Goal: Task Accomplishment & Management: Manage account settings

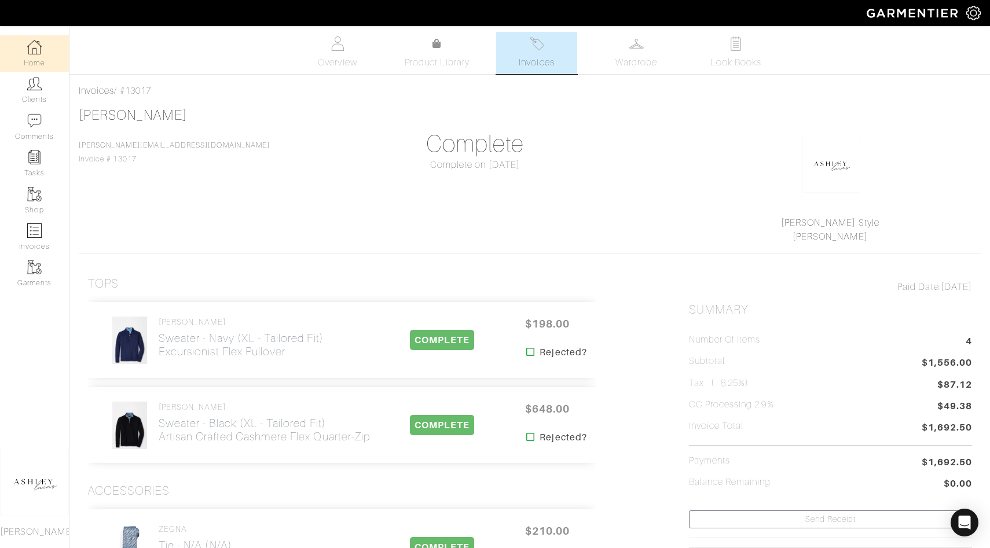
click at [32, 54] on link "Home" at bounding box center [34, 53] width 69 height 36
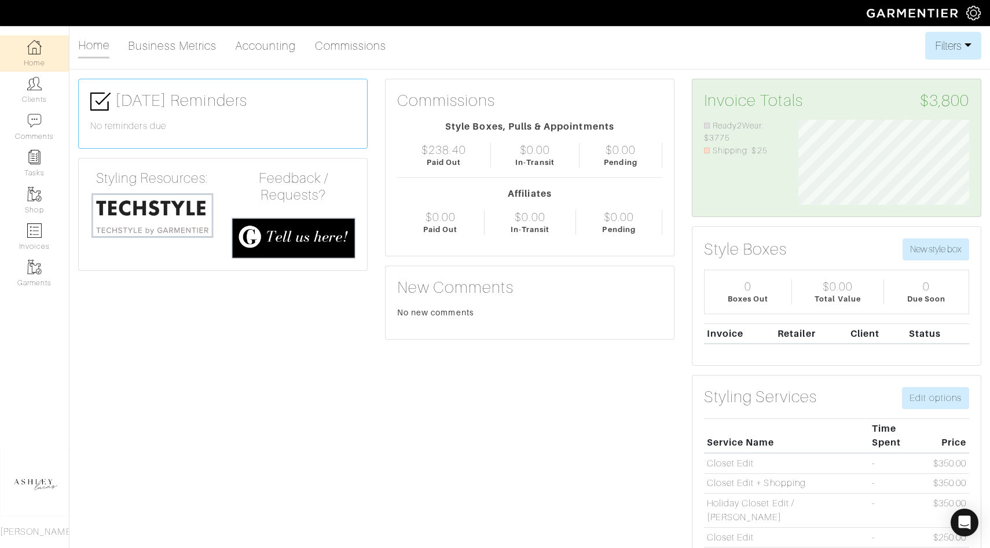
scroll to position [85, 188]
click at [19, 250] on link "Invoices" at bounding box center [34, 237] width 69 height 36
select select
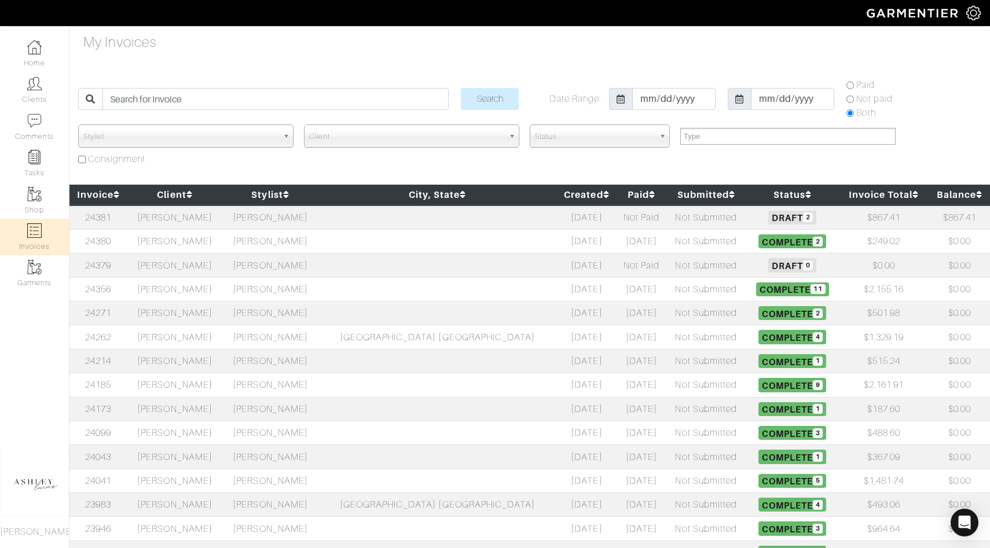
click at [256, 247] on td "[PERSON_NAME]" at bounding box center [271, 241] width 96 height 24
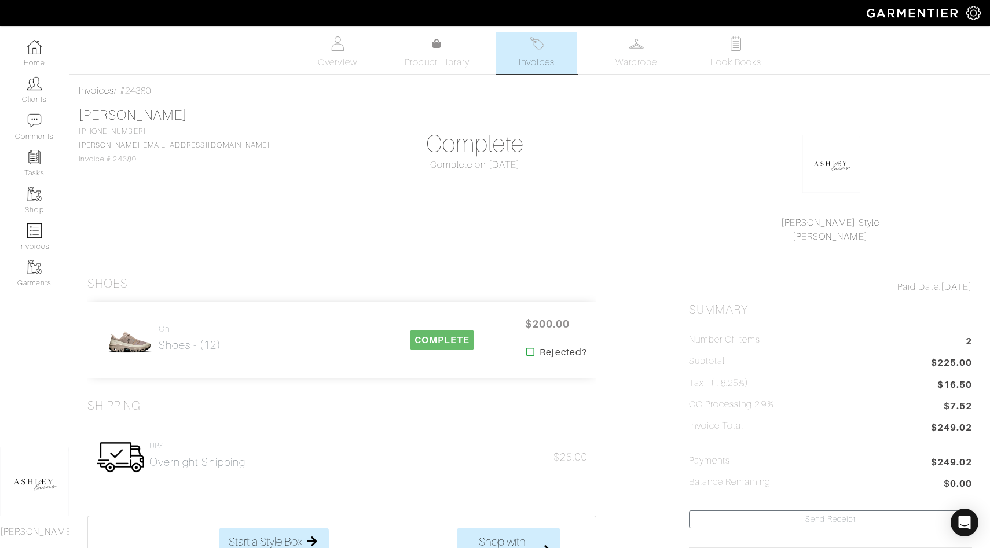
click at [539, 61] on span "Invoices" at bounding box center [536, 63] width 35 height 14
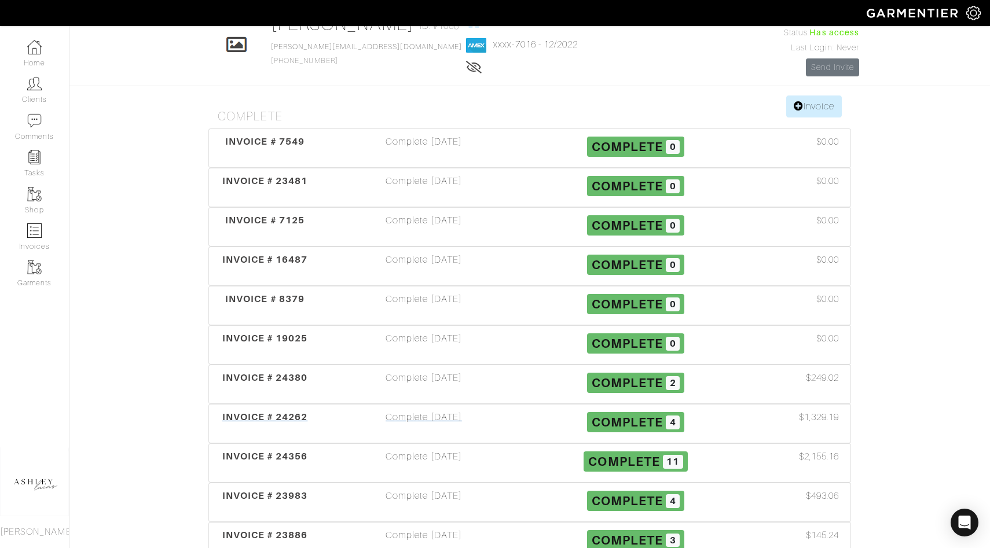
scroll to position [72, 0]
click at [619, 462] on span "Complete" at bounding box center [623, 461] width 71 height 14
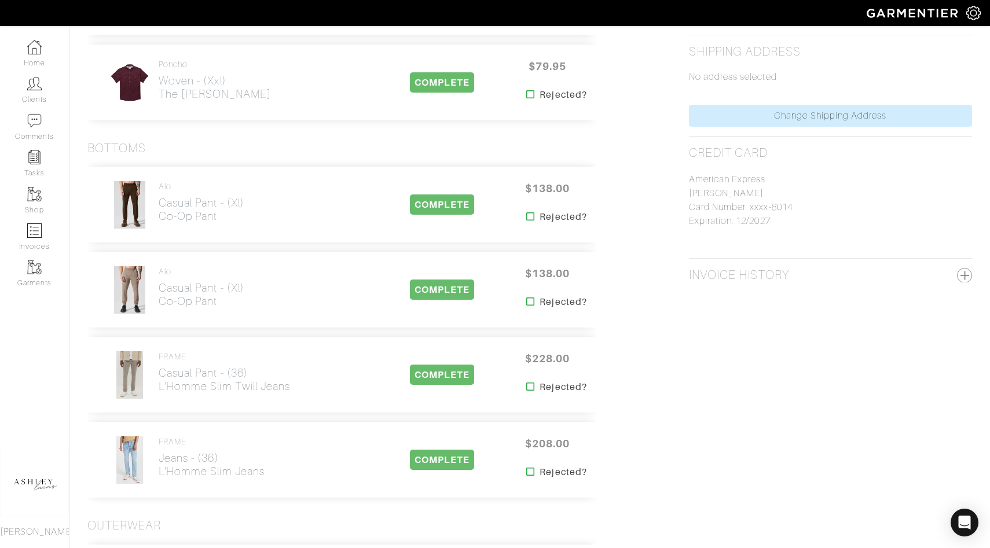
scroll to position [625, 0]
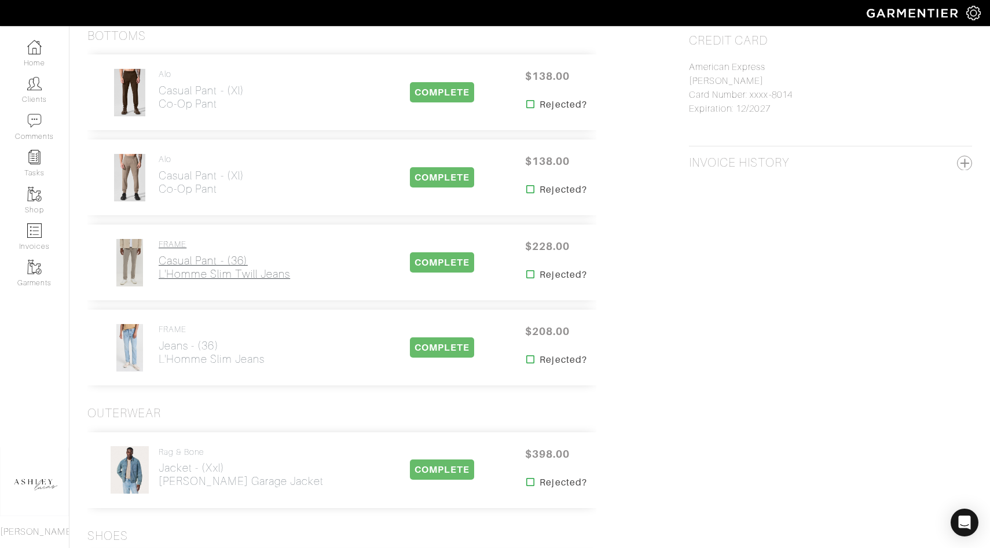
click at [207, 277] on h2 "Casual Pant - (36) L'Homme Slim Twill Jeans" at bounding box center [224, 267] width 131 height 27
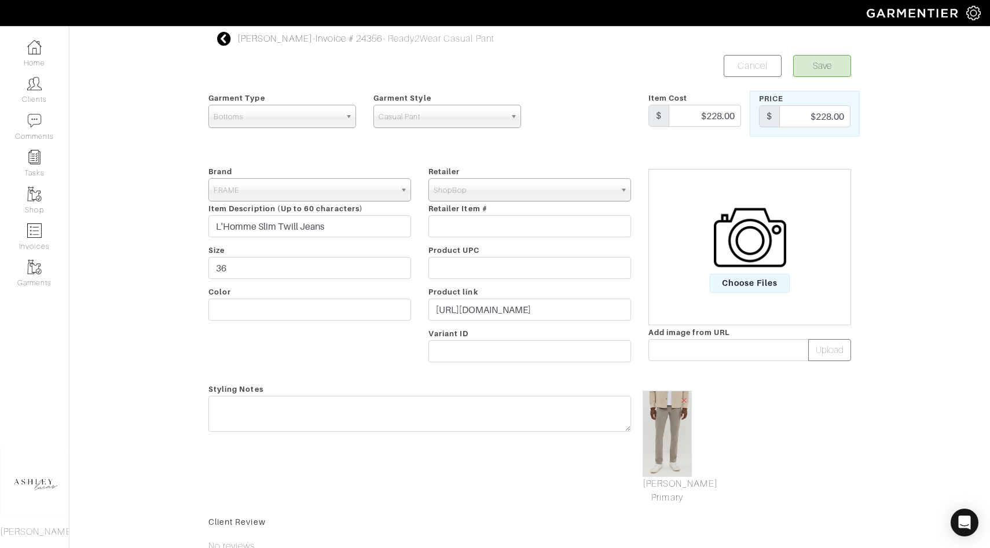
click at [378, 375] on form "Save Cancel Garment Type Tops Bottoms Sport Coats Suiting Outerwear Shoes Swimw…" at bounding box center [529, 369] width 643 height 629
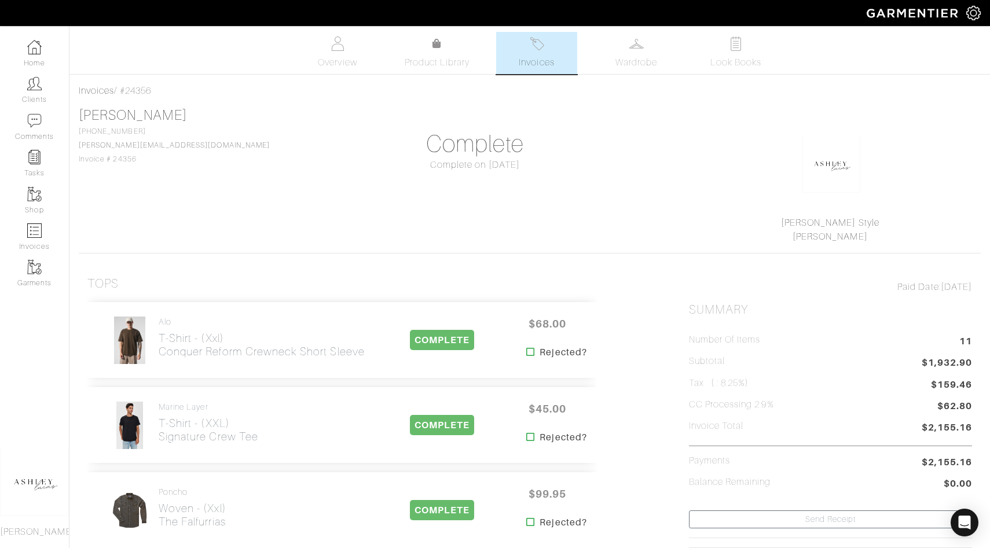
scroll to position [625, 0]
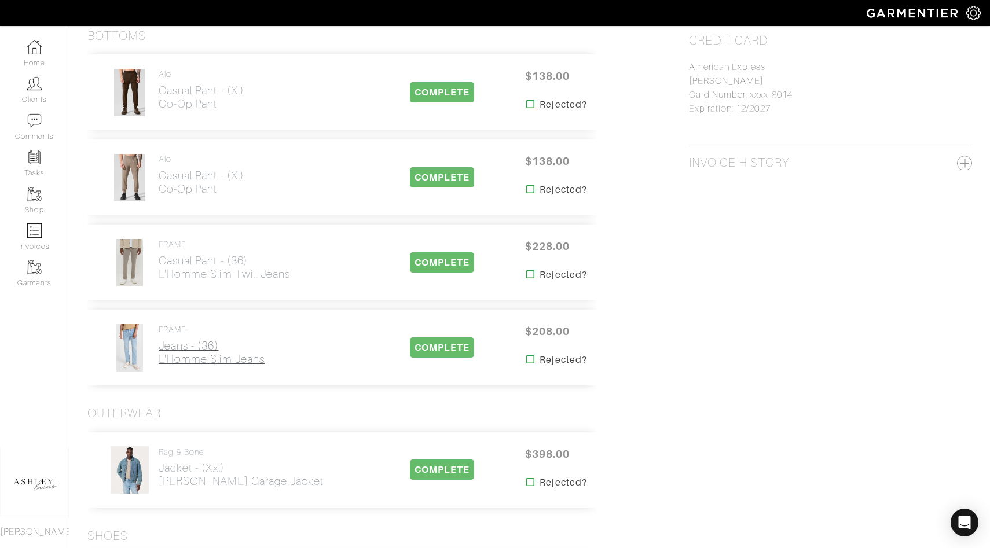
click at [188, 355] on h2 "Jeans - (36) L'Homme Slim Jeans" at bounding box center [212, 352] width 106 height 27
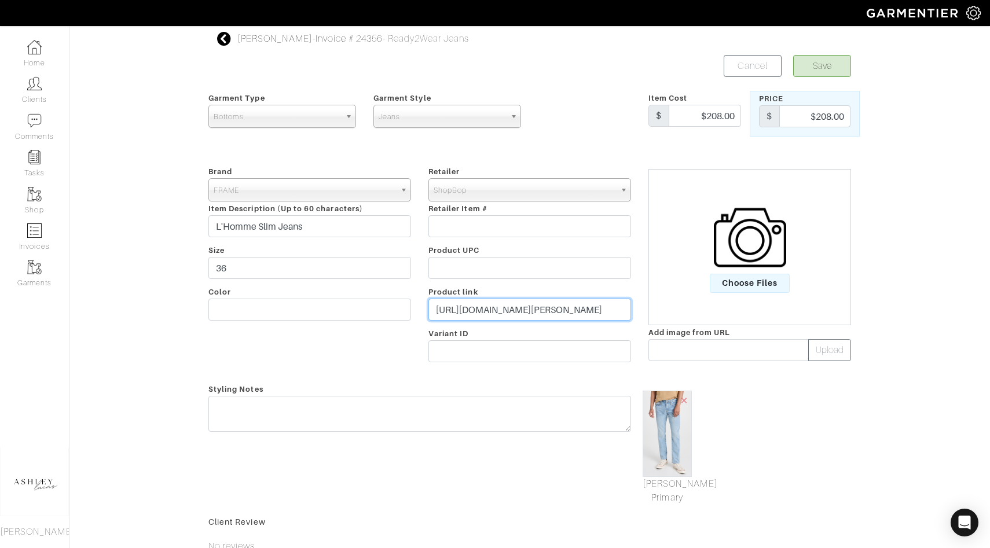
click at [506, 313] on input "[URL][DOMAIN_NAME][PERSON_NAME]" at bounding box center [530, 310] width 203 height 22
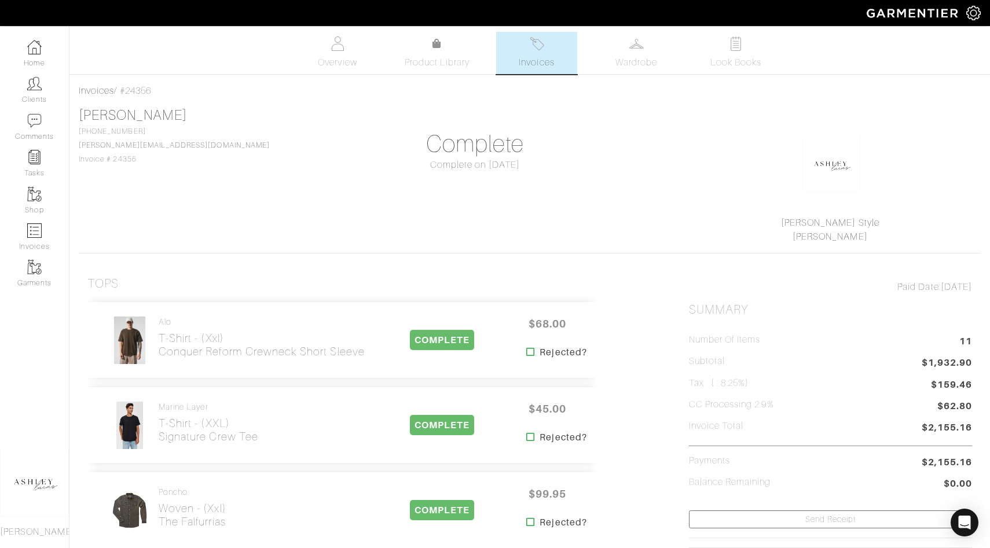
scroll to position [625, 0]
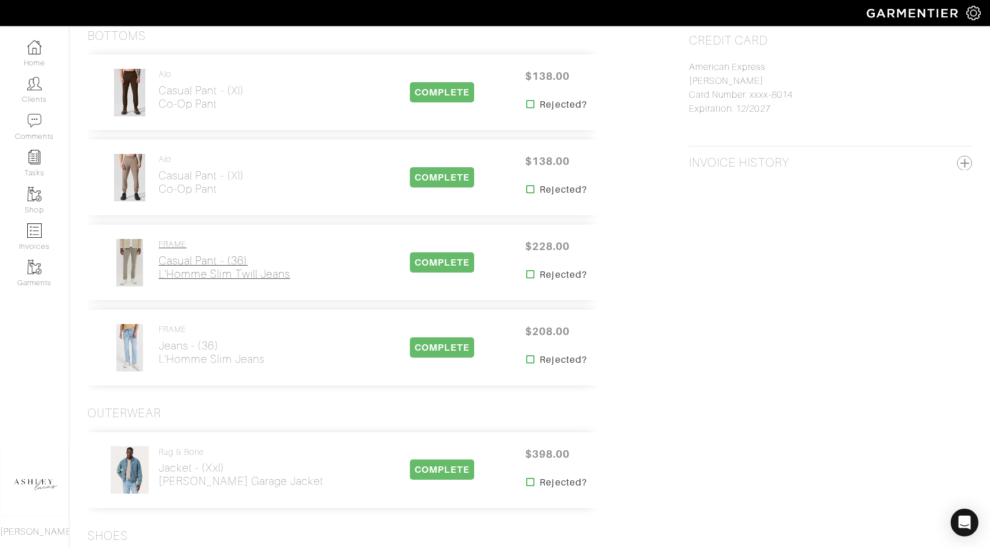
click at [241, 253] on link "FRAME Casual Pant - (36) L'Homme Slim Twill Jeans" at bounding box center [224, 260] width 131 height 41
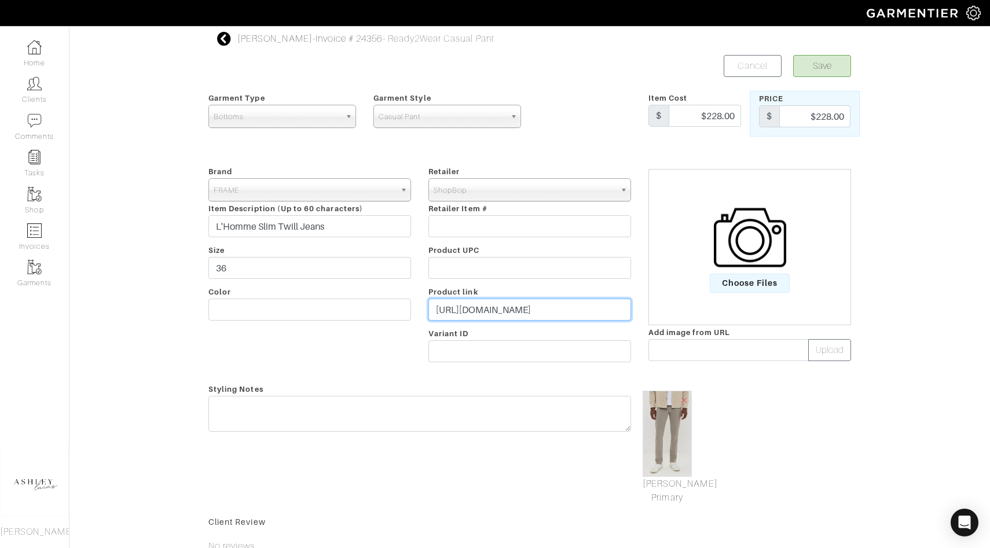
click at [464, 310] on input "[URL][DOMAIN_NAME]" at bounding box center [530, 310] width 203 height 22
